Goal: Find specific page/section

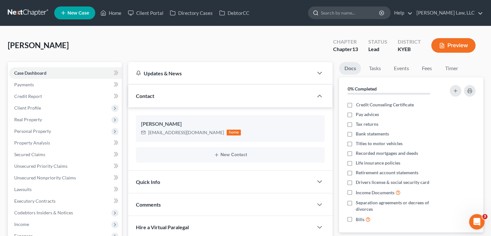
click at [337, 15] on input "search" at bounding box center [350, 13] width 59 height 12
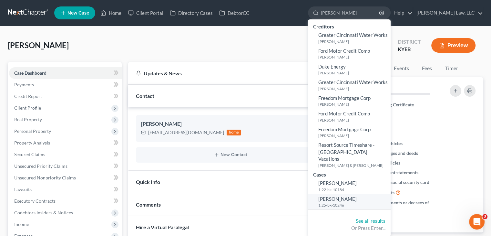
type input "[PERSON_NAME]"
click at [334, 196] on span "[PERSON_NAME]" at bounding box center [337, 199] width 38 height 6
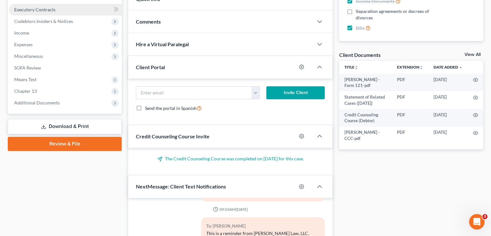
scroll to position [231, 0]
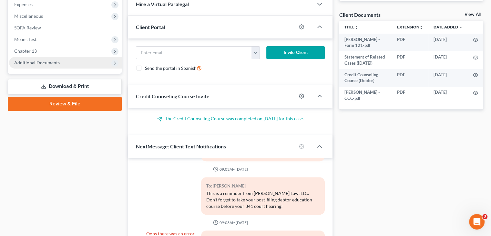
click at [62, 62] on span "Additional Documents" at bounding box center [65, 63] width 113 height 12
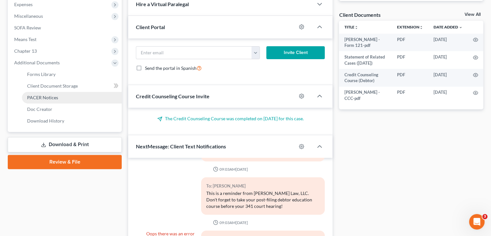
click at [53, 100] on link "PACER Notices" at bounding box center [72, 98] width 100 height 12
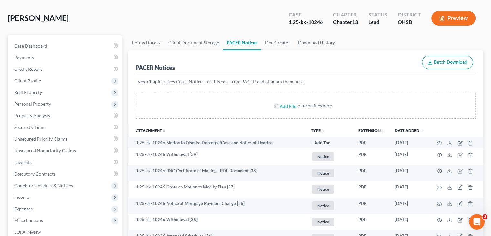
scroll to position [28, 0]
click at [256, 161] on td "1:25-bk-10246 Withdrawal [39]" at bounding box center [217, 156] width 178 height 16
drag, startPoint x: 320, startPoint y: 20, endPoint x: 298, endPoint y: 23, distance: 22.5
click at [298, 23] on div "1:25-bk-10246" at bounding box center [306, 21] width 34 height 7
click at [296, 22] on div "1:25-bk-10246" at bounding box center [306, 21] width 34 height 7
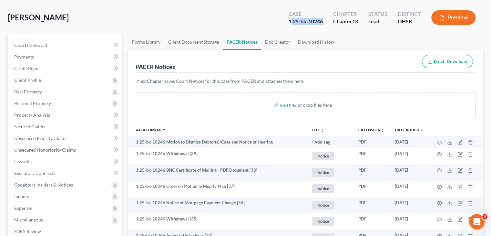
drag, startPoint x: 291, startPoint y: 21, endPoint x: 325, endPoint y: 24, distance: 34.0
click at [325, 24] on div "Case 1:25-bk-10246" at bounding box center [305, 18] width 45 height 19
copy div ":25-bk-10246"
